Goal: Information Seeking & Learning: Learn about a topic

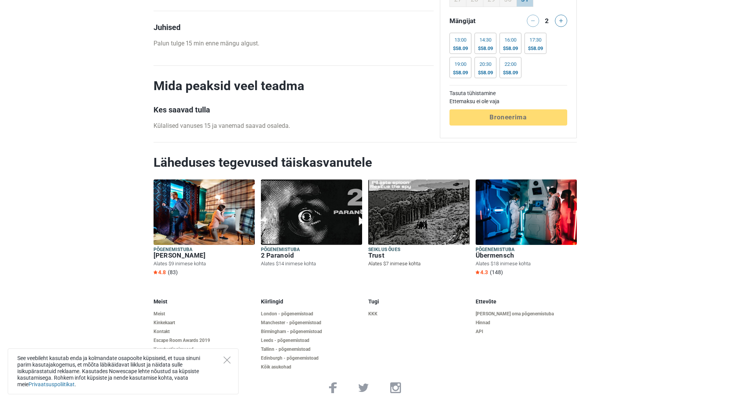
scroll to position [926, 0]
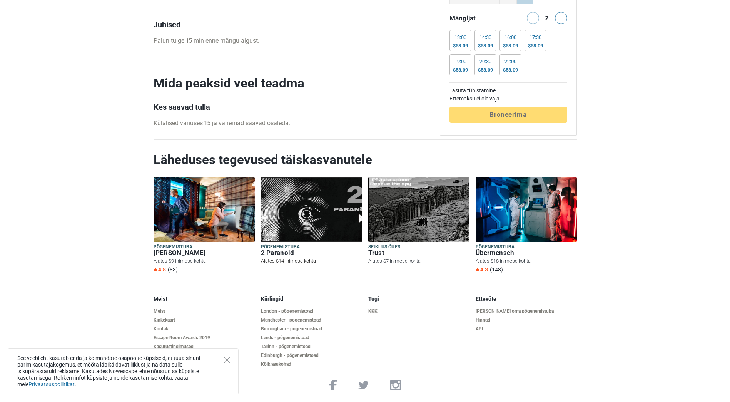
click at [309, 207] on img at bounding box center [311, 209] width 101 height 65
click at [531, 200] on img at bounding box center [526, 209] width 101 height 65
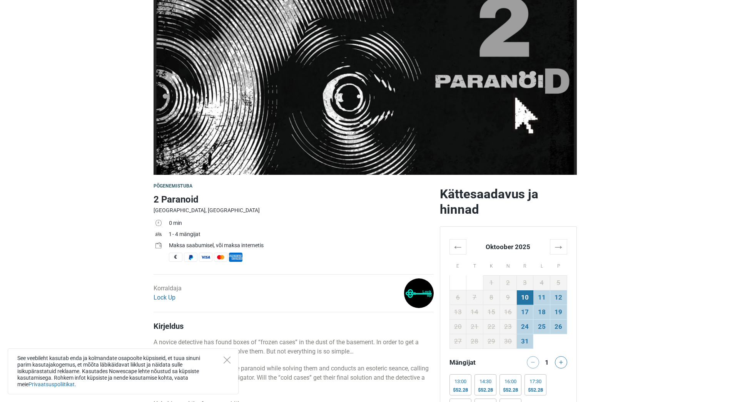
scroll to position [4, 0]
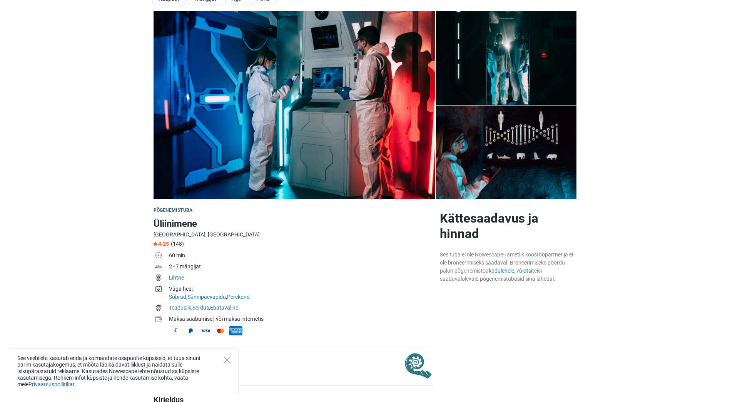
scroll to position [77, 0]
